Goal: Task Accomplishment & Management: Manage account settings

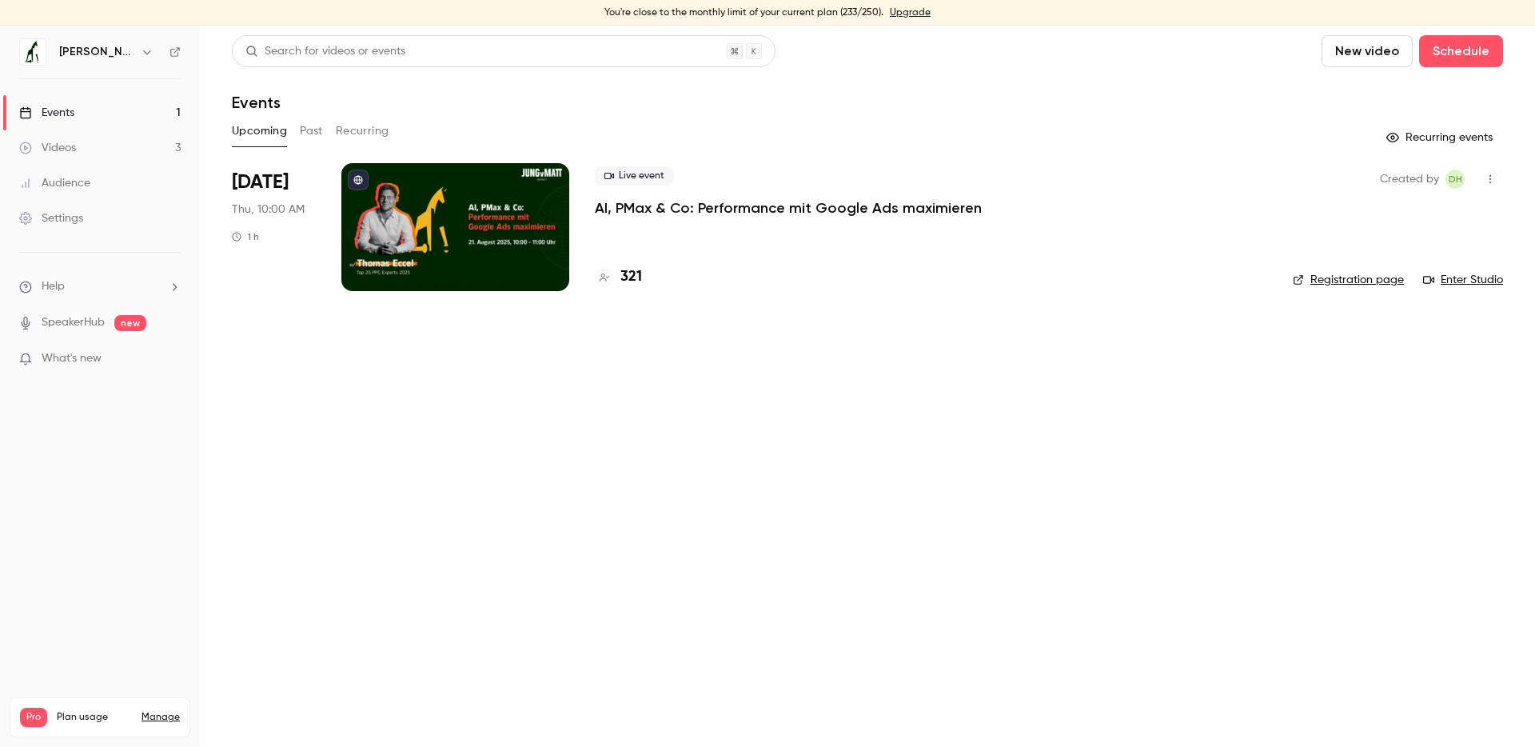
click at [645, 206] on p "AI, PMax & Co: Performance mit Google Ads maximieren" at bounding box center [788, 207] width 387 height 19
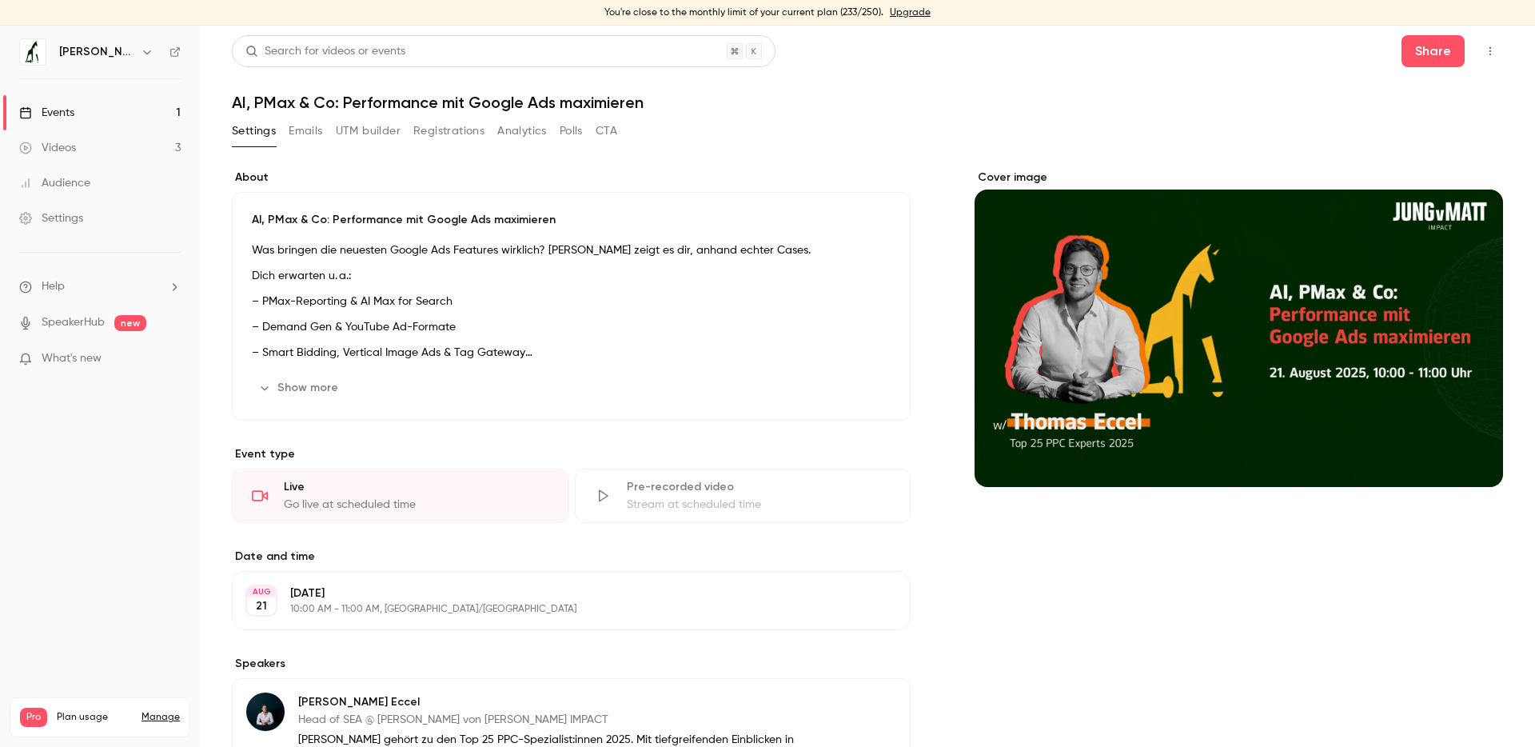
click at [445, 126] on button "Registrations" at bounding box center [448, 131] width 71 height 26
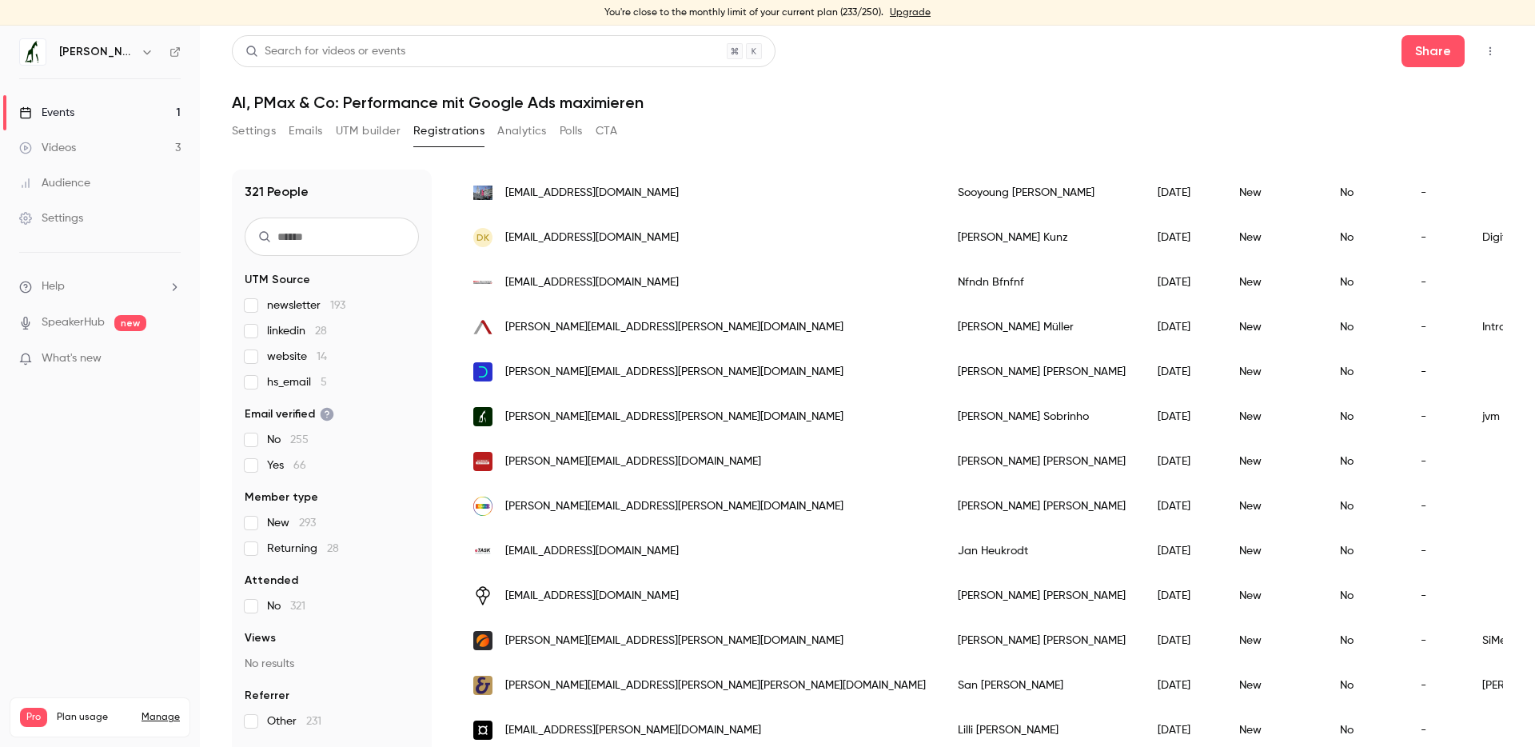
scroll to position [291, 0]
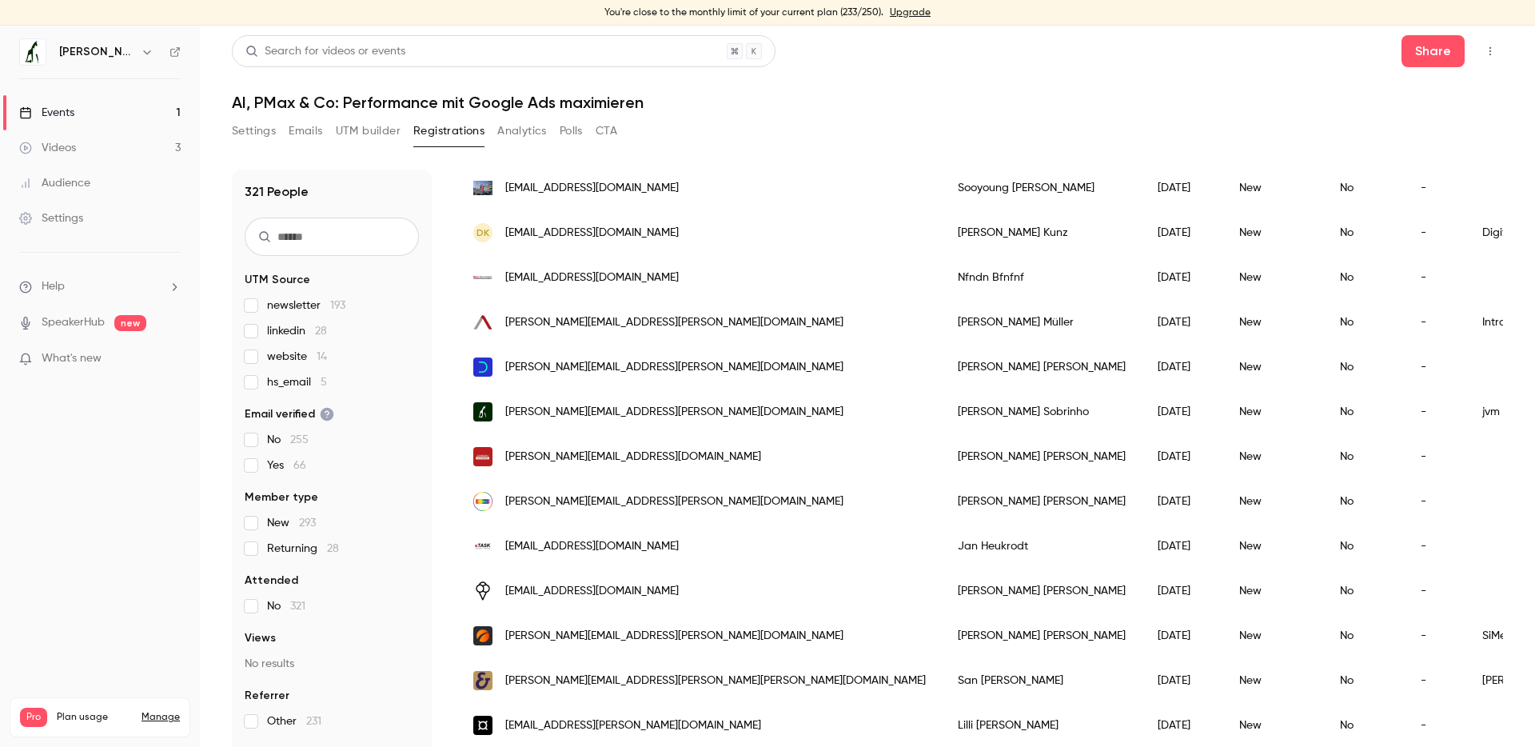
click at [566, 276] on span "[EMAIL_ADDRESS][DOMAIN_NAME]" at bounding box center [591, 277] width 173 height 17
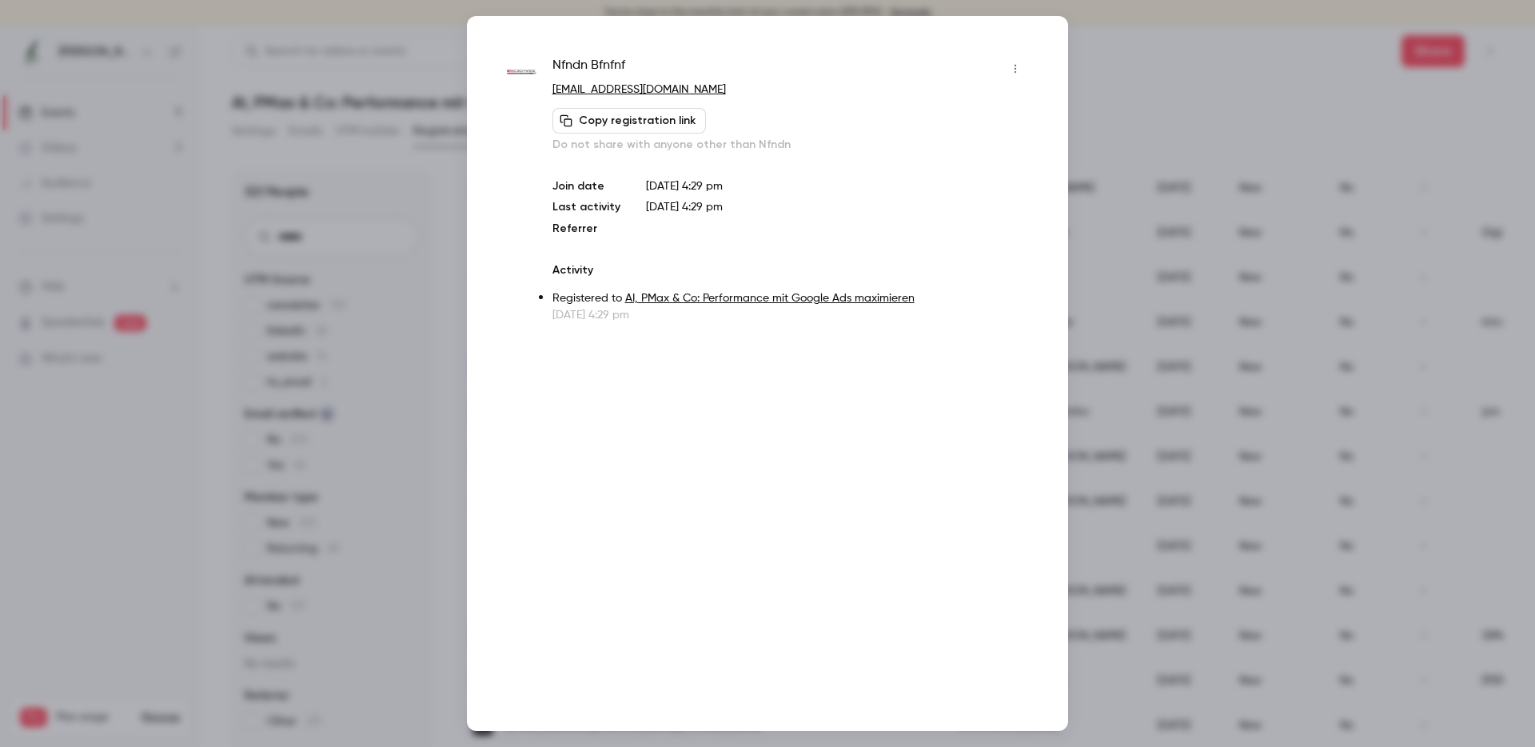
click at [516, 70] on img at bounding box center [522, 73] width 30 height 30
click at [1137, 81] on div at bounding box center [767, 373] width 1535 height 747
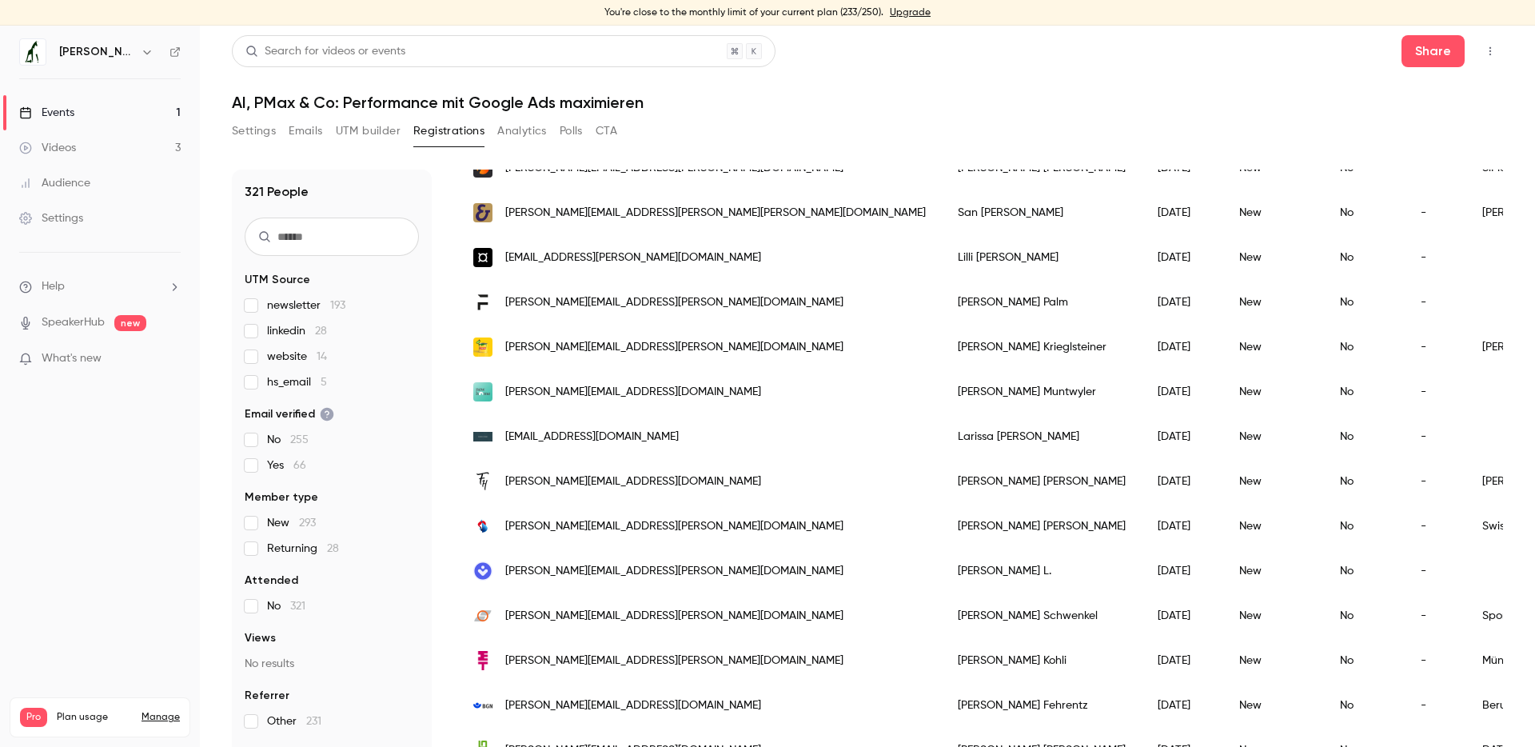
scroll to position [762, 0]
